Goal: Find specific page/section: Find specific page/section

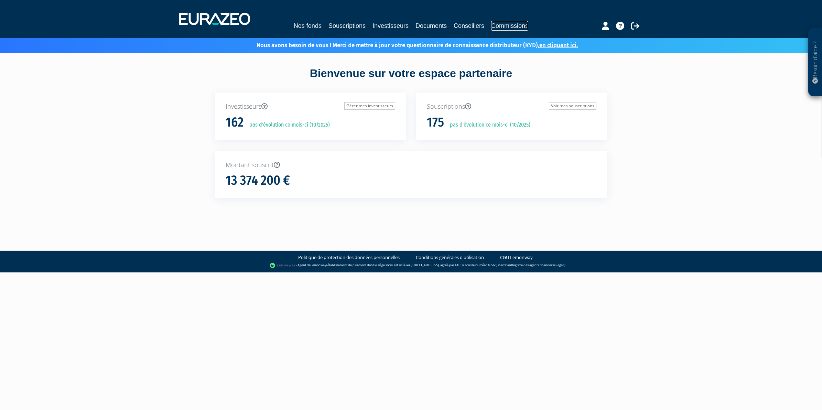
click at [516, 24] on link "Commissions" at bounding box center [509, 26] width 37 height 10
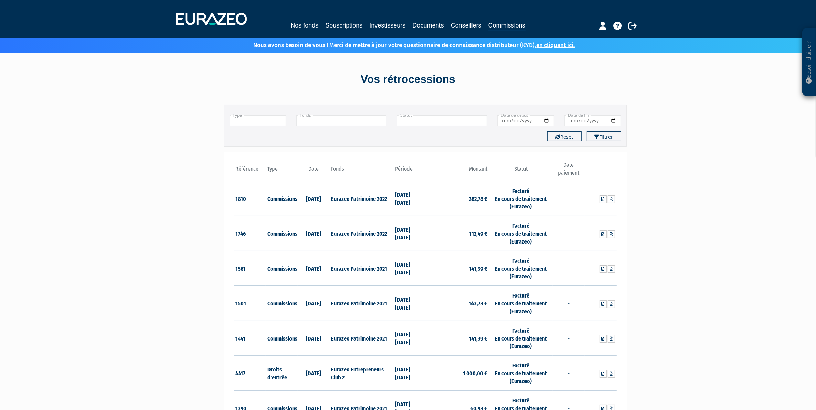
click at [639, 28] on div at bounding box center [605, 24] width 79 height 13
click at [634, 27] on icon at bounding box center [632, 26] width 8 height 8
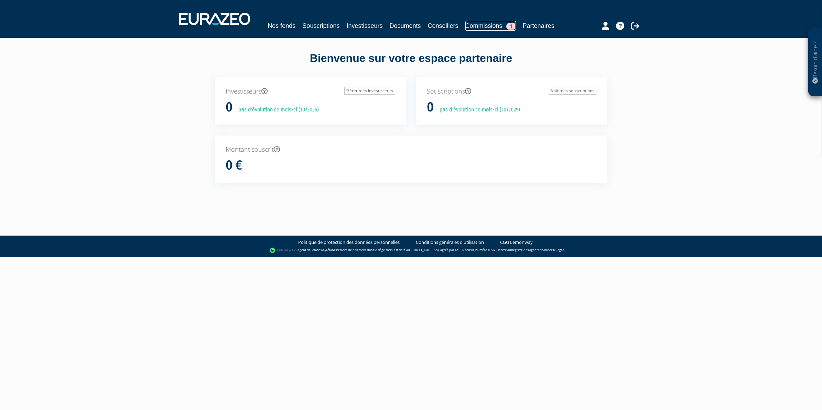
click at [497, 24] on link "Commissions 1" at bounding box center [490, 26] width 51 height 10
